Goal: Find specific page/section: Find specific page/section

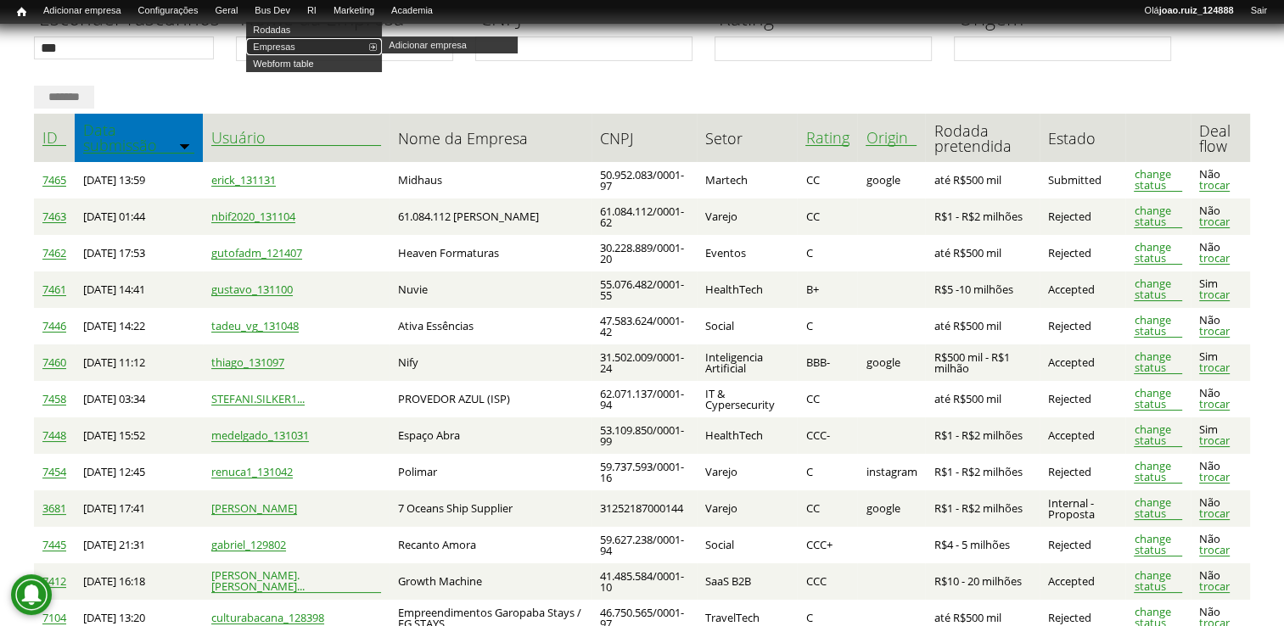
click at [294, 50] on link "Empresas" at bounding box center [314, 46] width 136 height 17
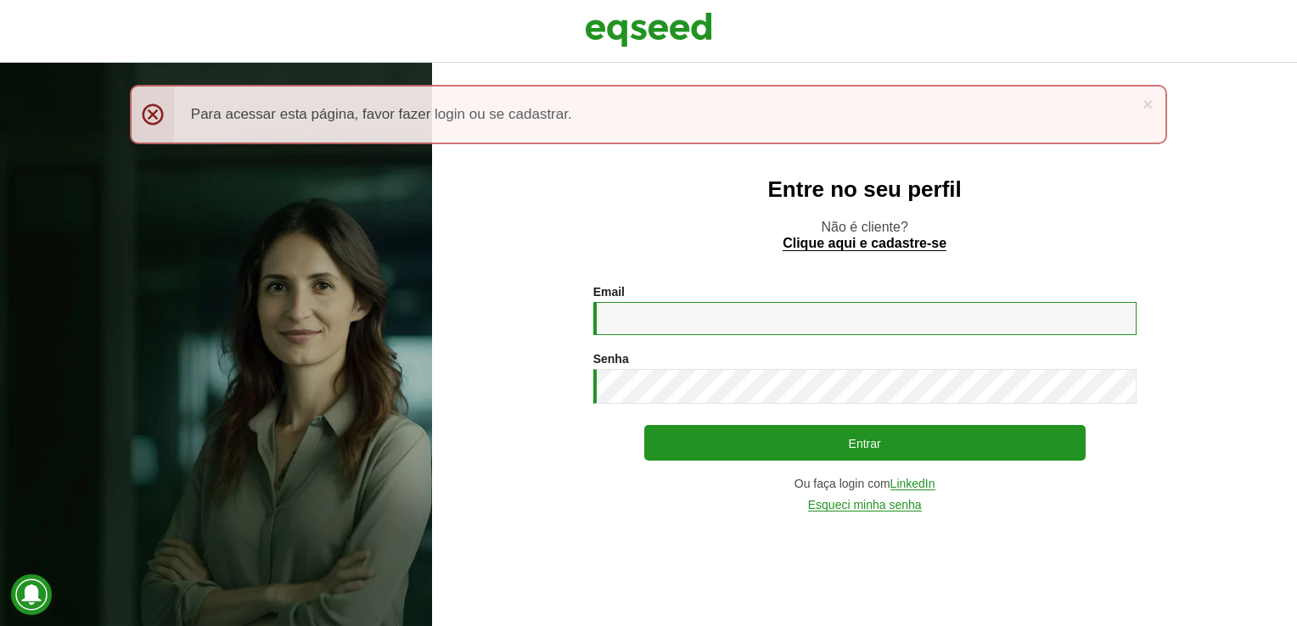
click at [654, 305] on input "Email *" at bounding box center [864, 318] width 543 height 33
type input "**********"
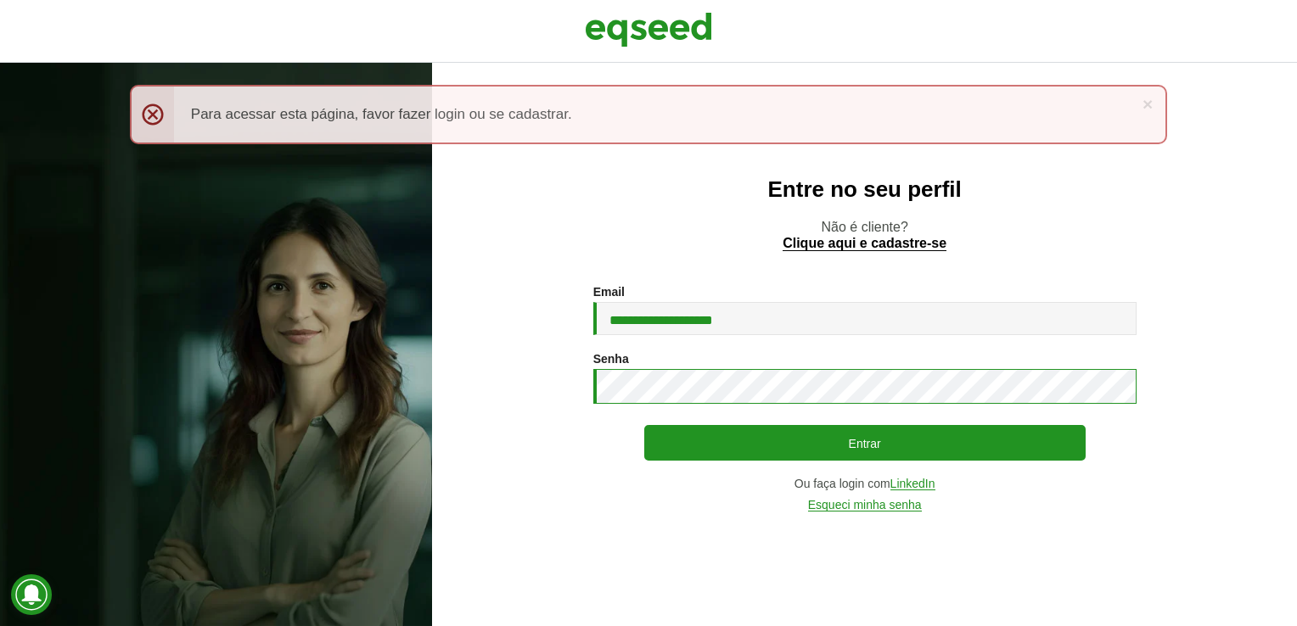
click at [644, 425] on button "Entrar" at bounding box center [864, 443] width 441 height 36
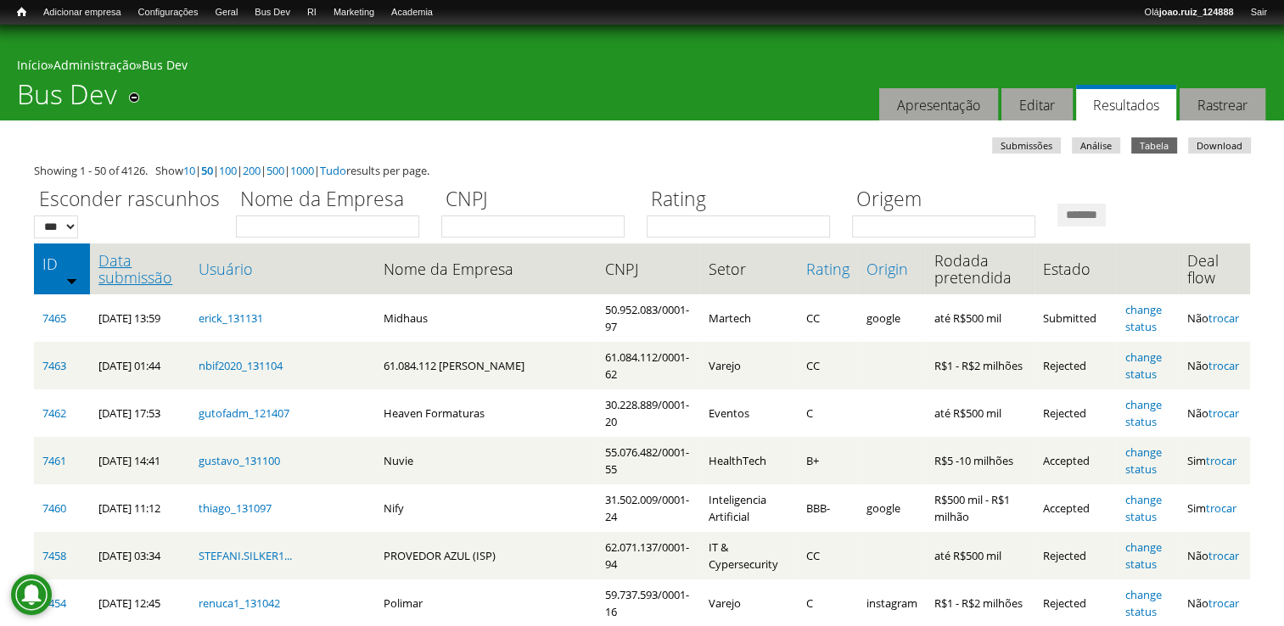
click at [137, 280] on link "Data submissão" at bounding box center [139, 269] width 83 height 34
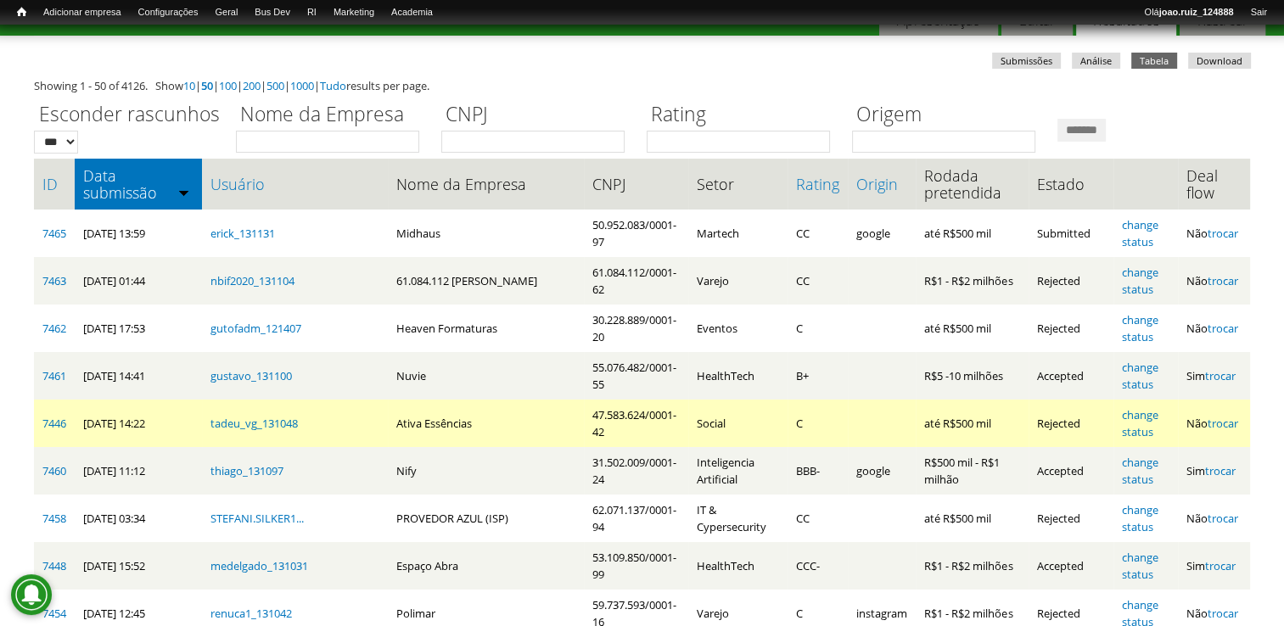
scroll to position [85, 0]
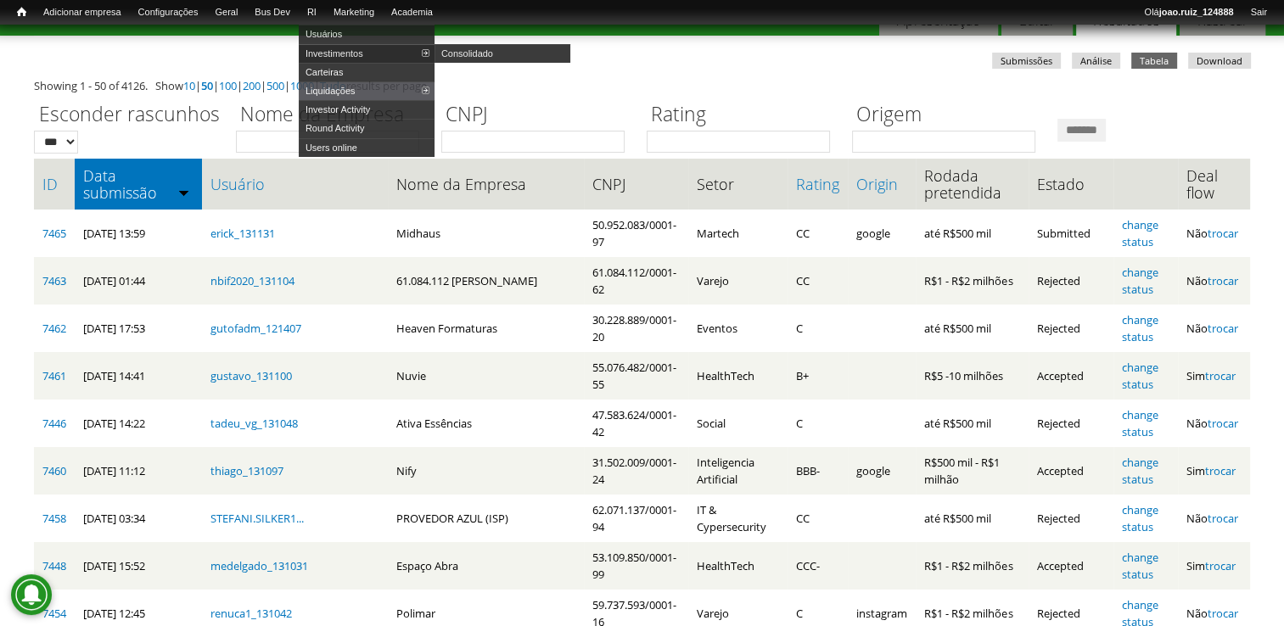
click at [342, 49] on link "Investimentos" at bounding box center [367, 53] width 136 height 19
